Goal: Understand process/instructions: Learn how to perform a task or action

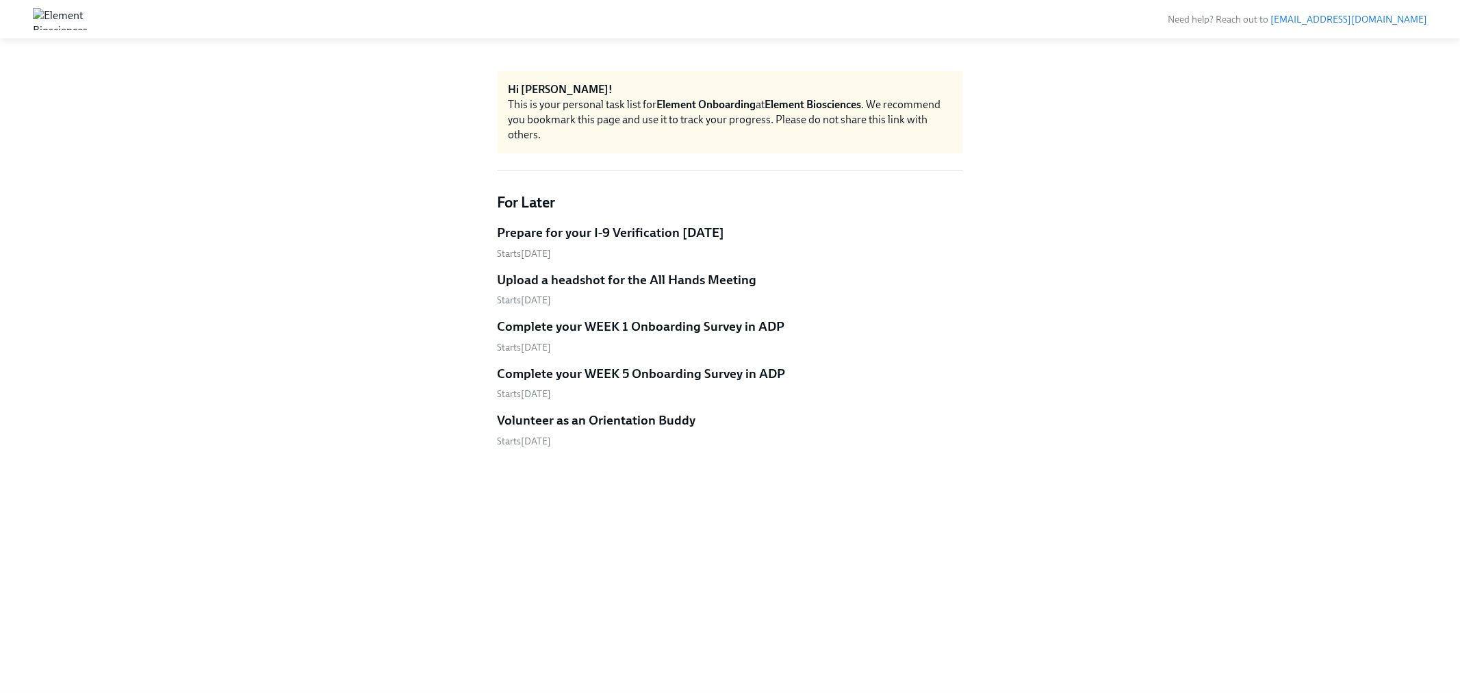
click at [638, 231] on h5 "Prepare for your I-9 Verification [DATE]" at bounding box center [611, 233] width 227 height 18
